Goal: Check status

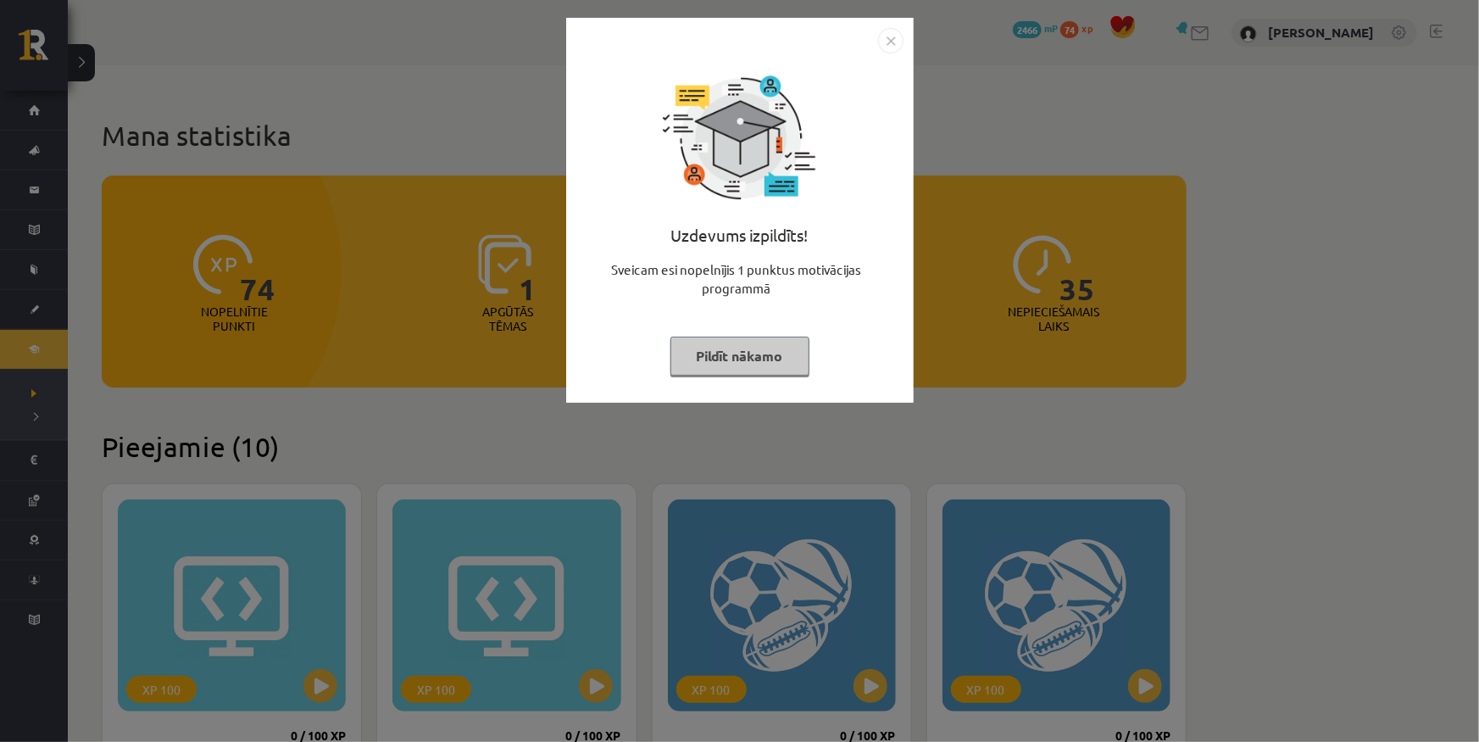
click at [898, 32] on img "Close" at bounding box center [890, 40] width 25 height 25
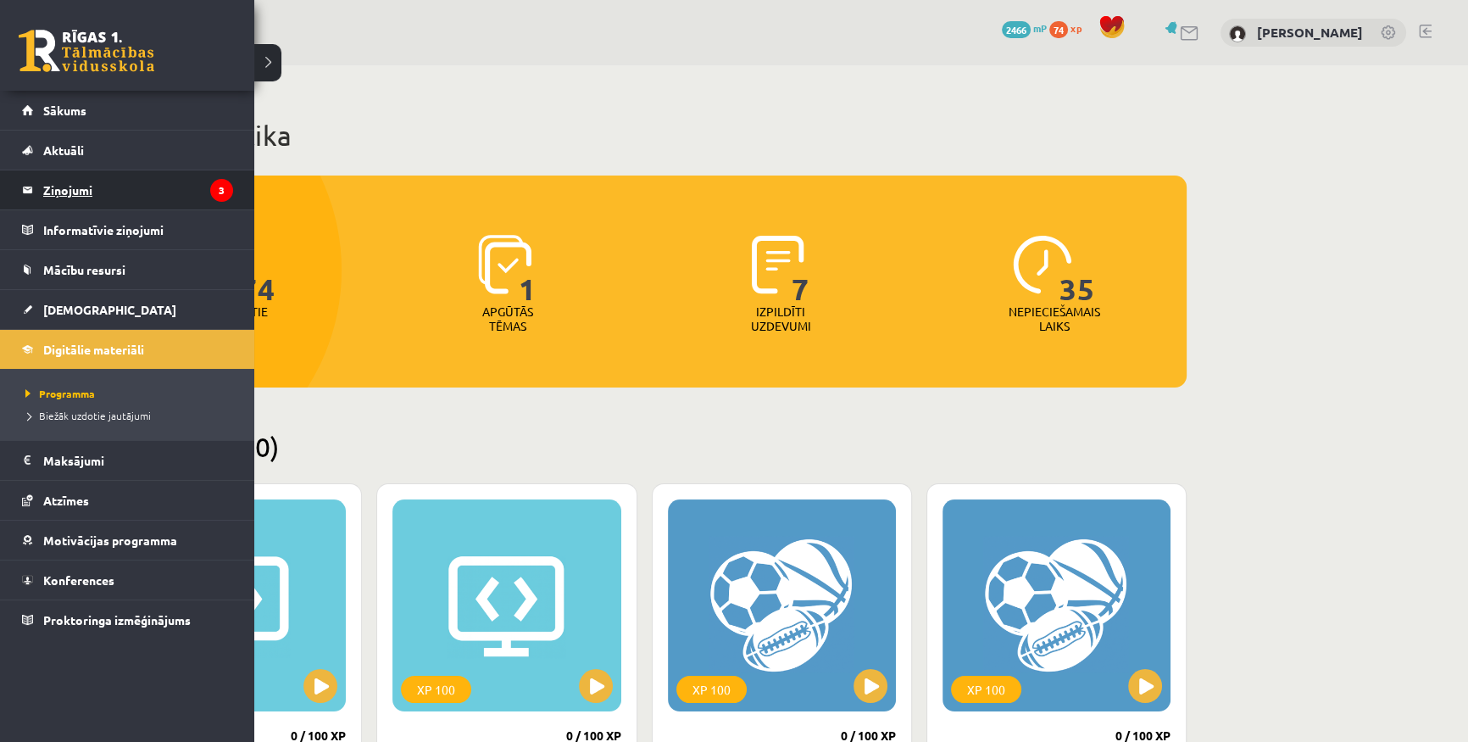
click at [85, 192] on legend "Ziņojumi 3" at bounding box center [138, 189] width 190 height 39
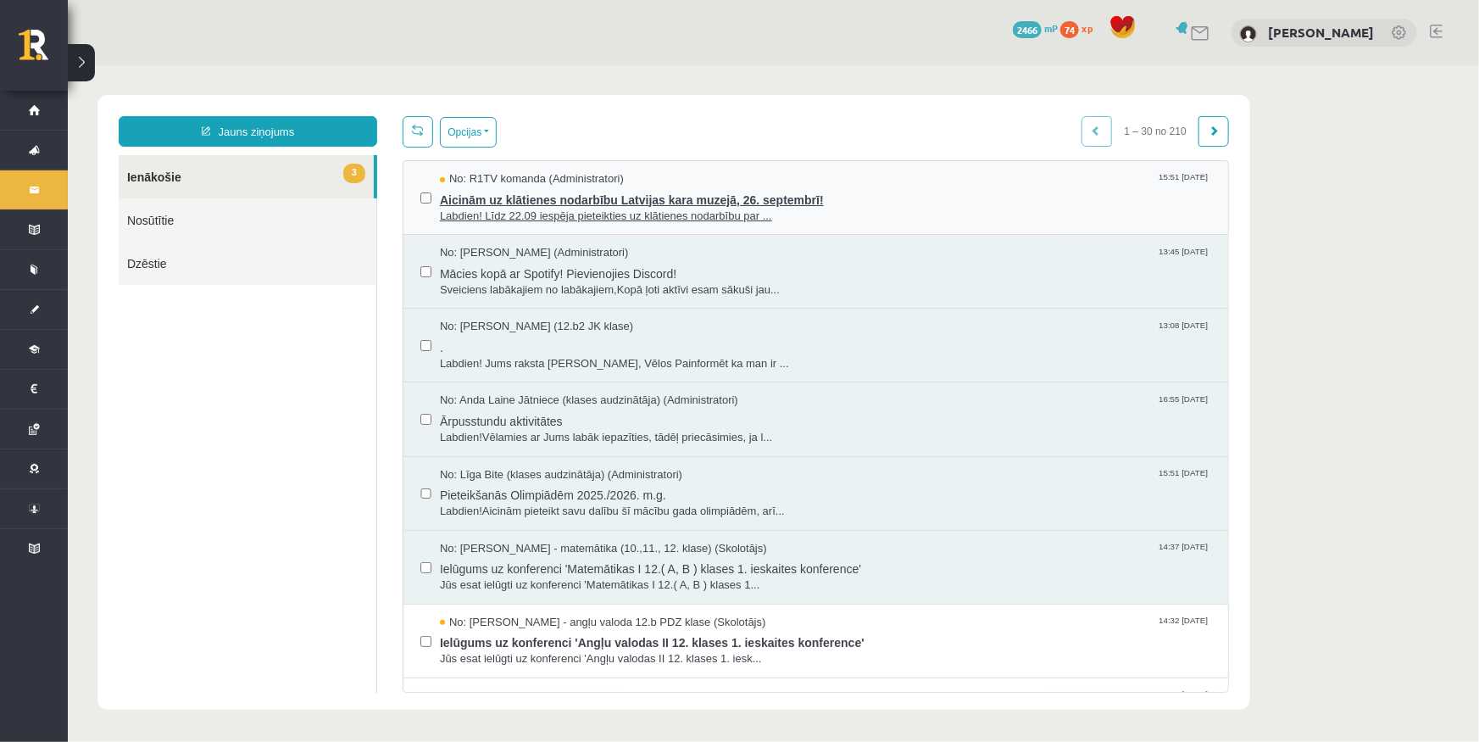
click at [627, 209] on span "Labdien! Līdz 22.09 iespēja pieteikties uz klātienes nodarbību par ..." at bounding box center [824, 216] width 771 height 16
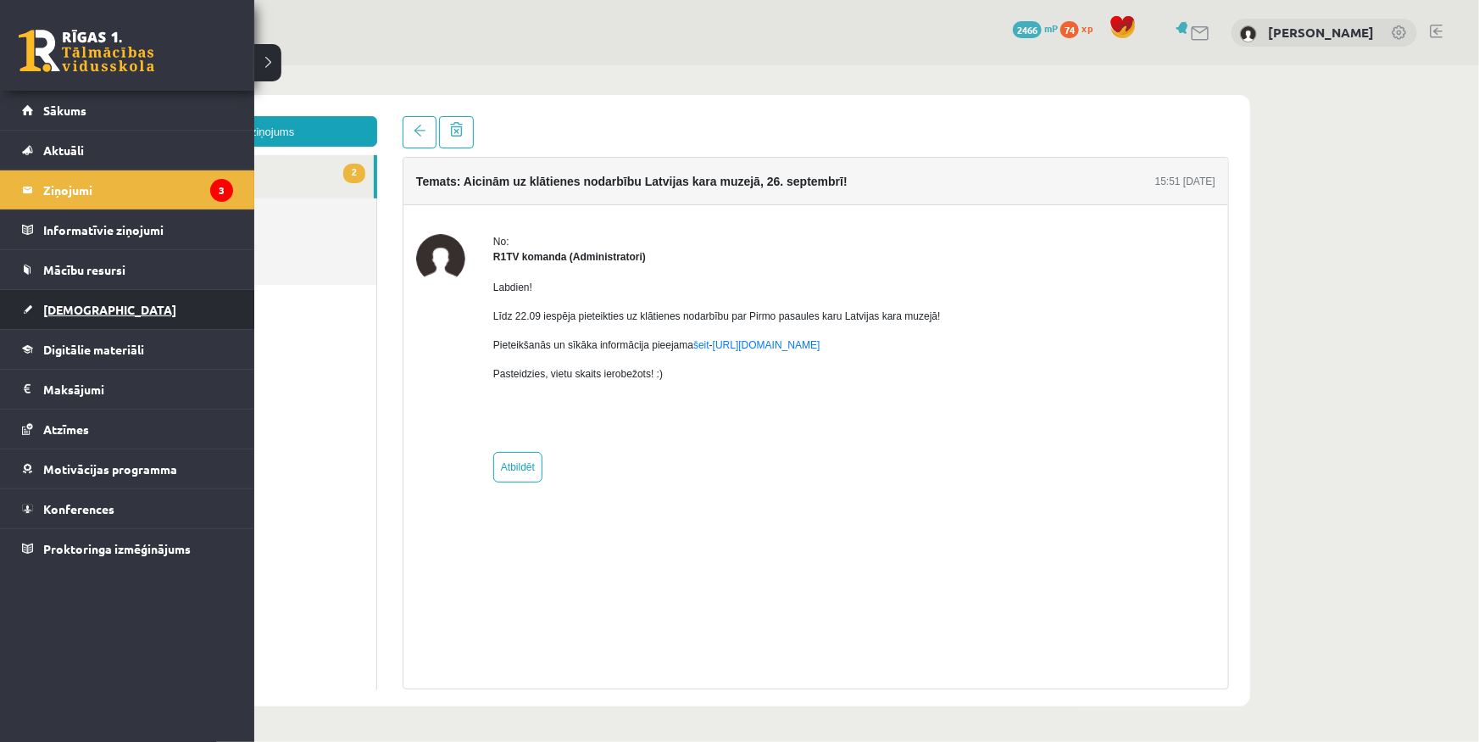
click at [88, 302] on span "[DEMOGRAPHIC_DATA]" at bounding box center [109, 309] width 133 height 15
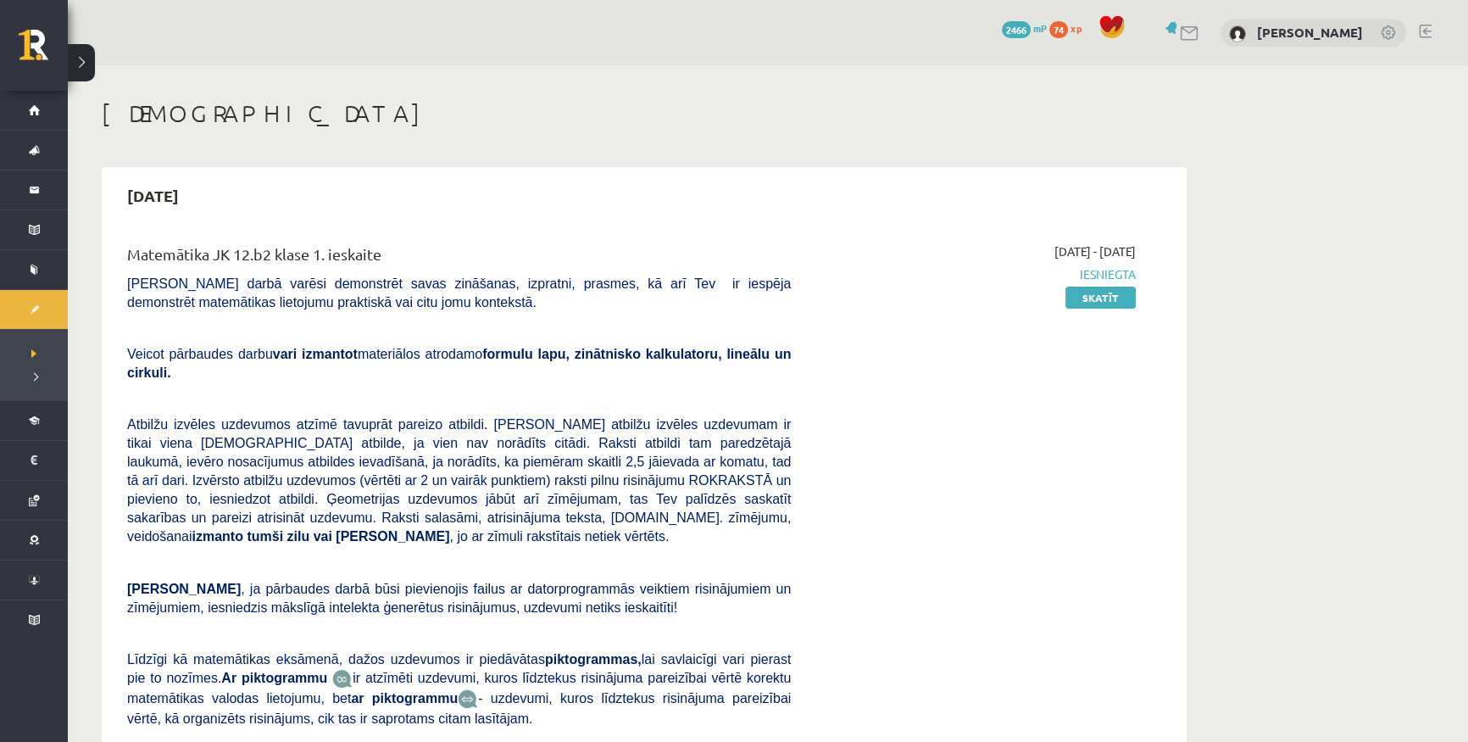
click at [923, 327] on div "[DATE] - [DATE] Iesniegta Skatīt" at bounding box center [976, 528] width 345 height 573
